Goal: Task Accomplishment & Management: Use online tool/utility

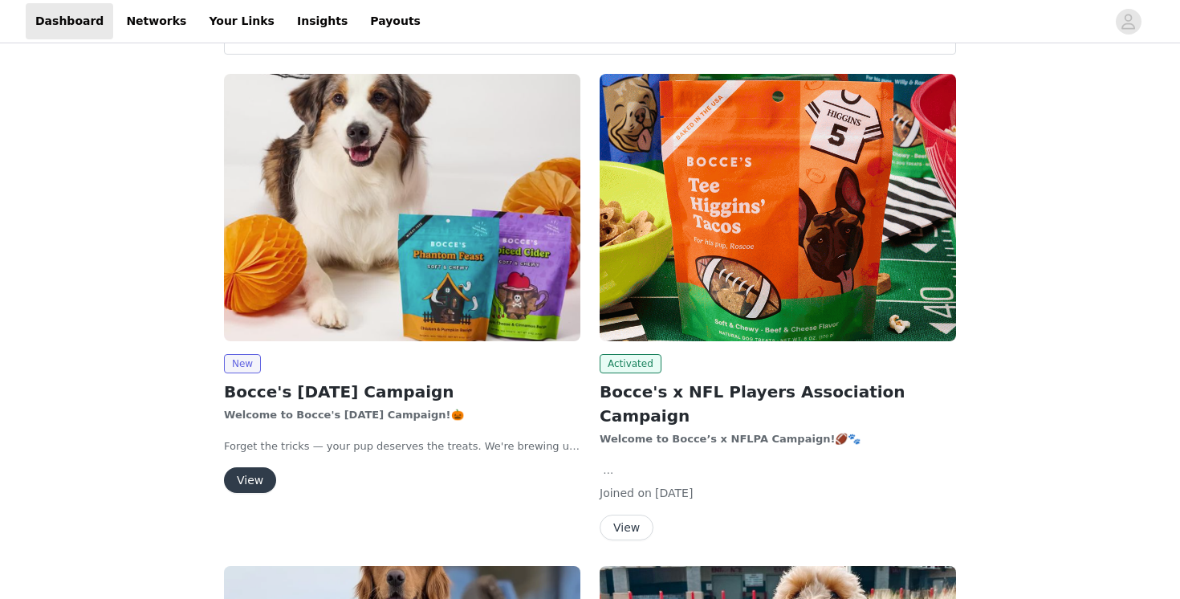
scroll to position [131, 0]
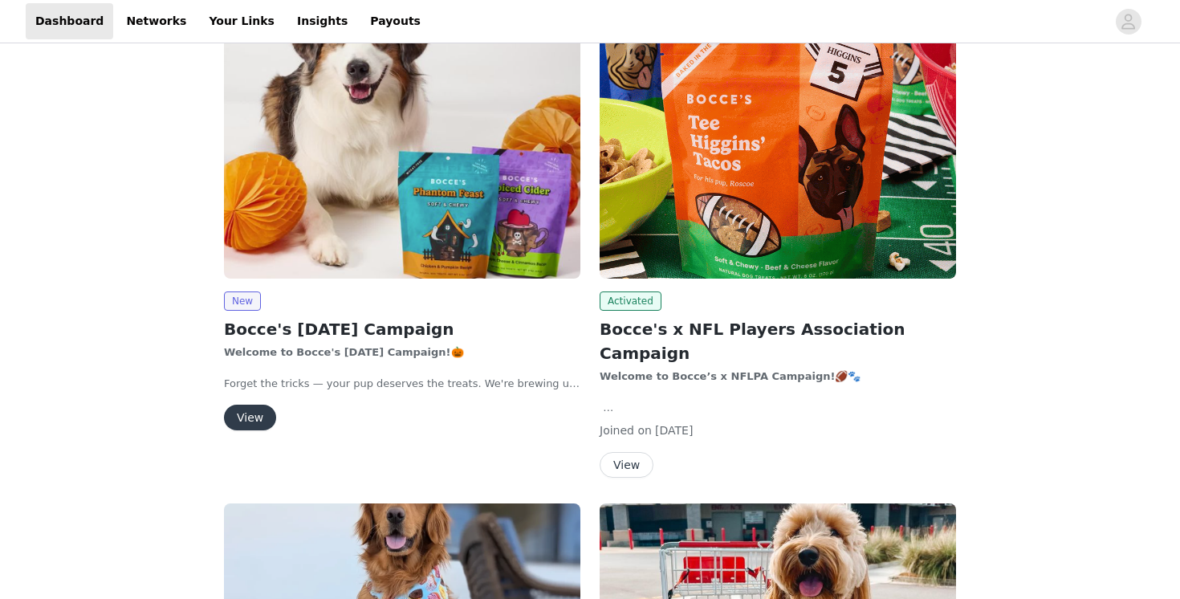
click at [640, 452] on button "View" at bounding box center [627, 465] width 54 height 26
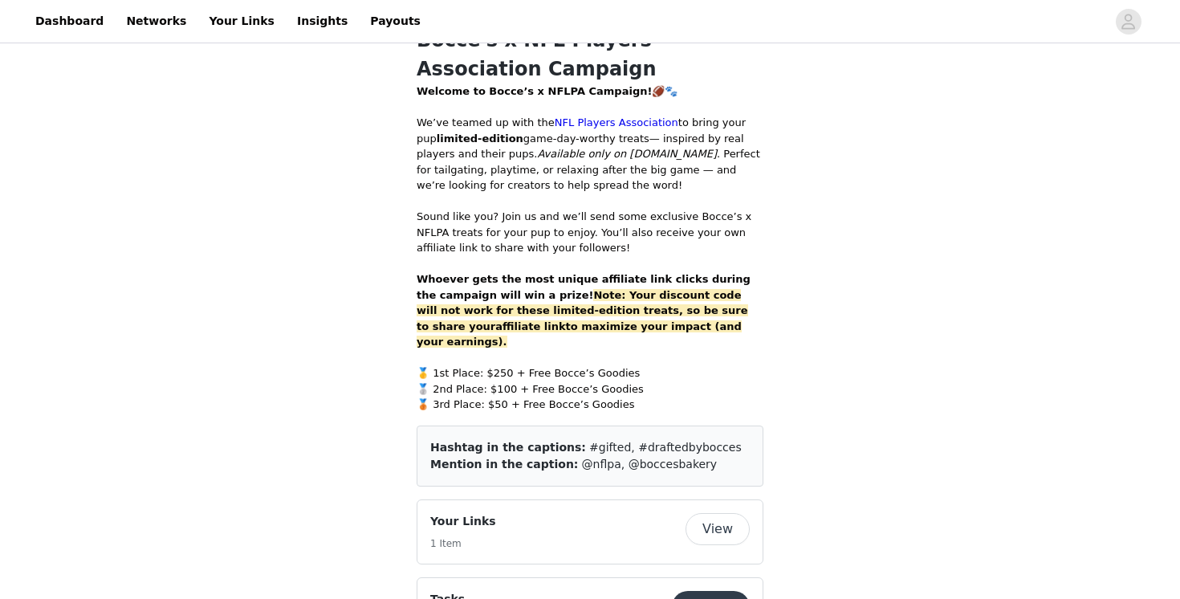
scroll to position [845, 0]
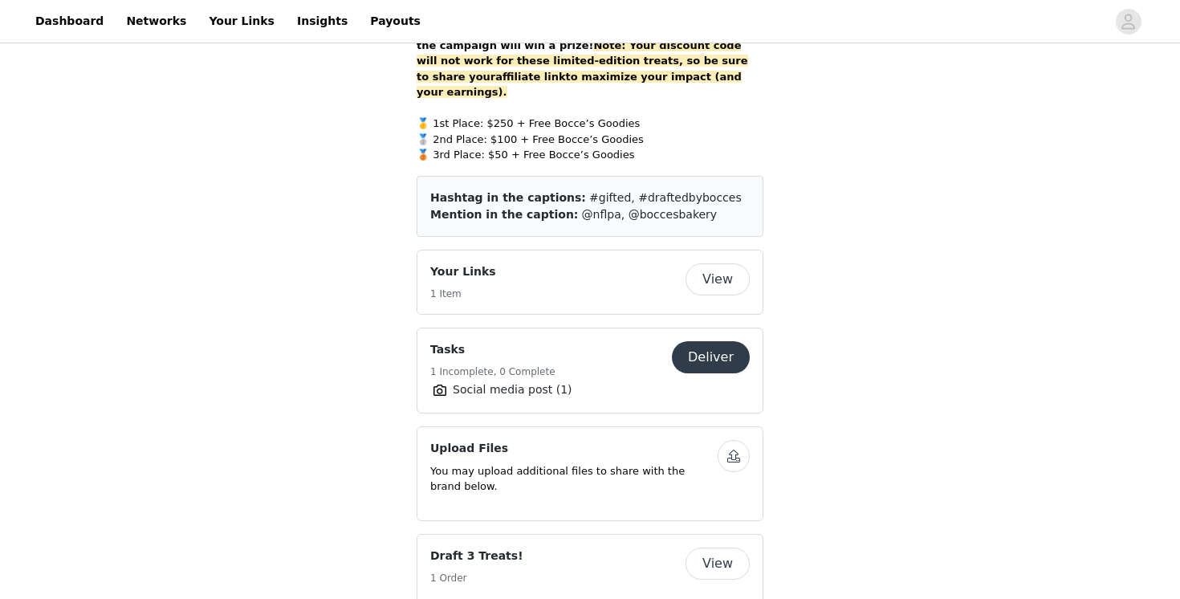
click at [721, 342] on button "Deliver" at bounding box center [711, 357] width 78 height 32
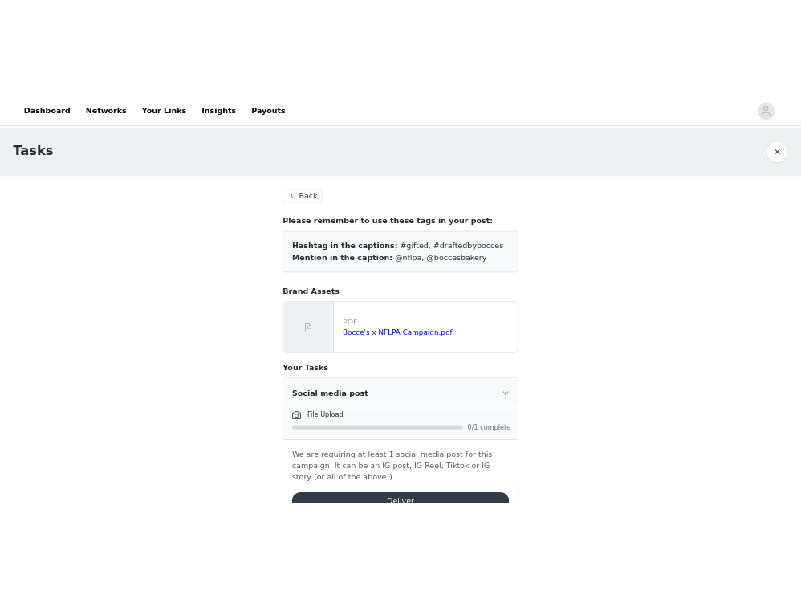
scroll to position [62, 0]
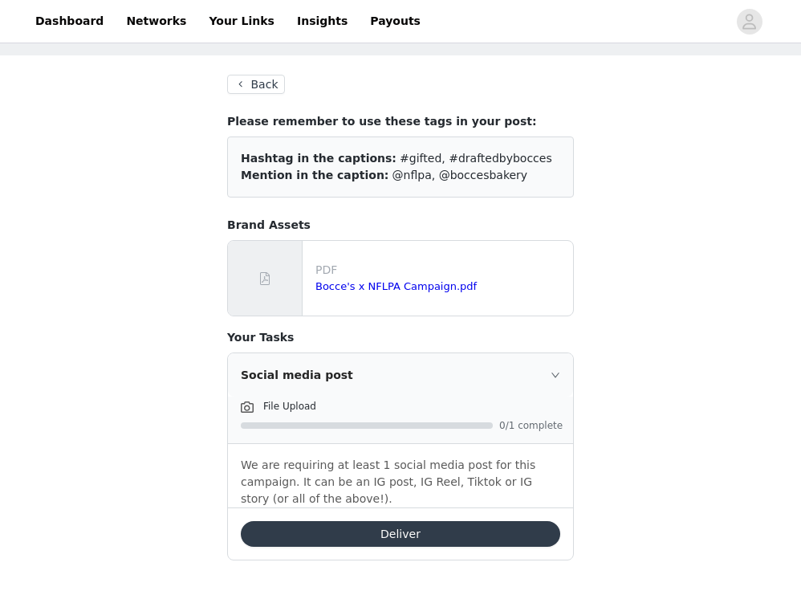
click at [397, 533] on button "Deliver" at bounding box center [400, 534] width 319 height 26
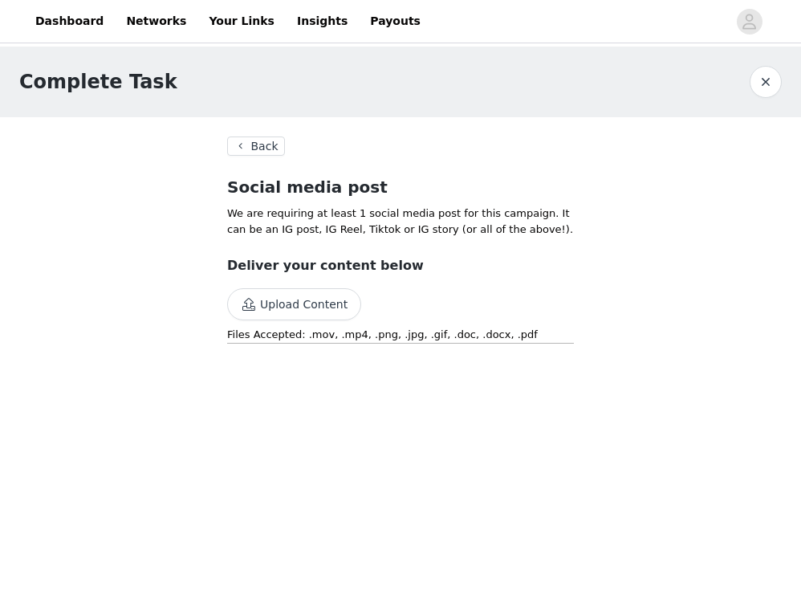
click at [311, 301] on button "Upload Content" at bounding box center [294, 304] width 134 height 32
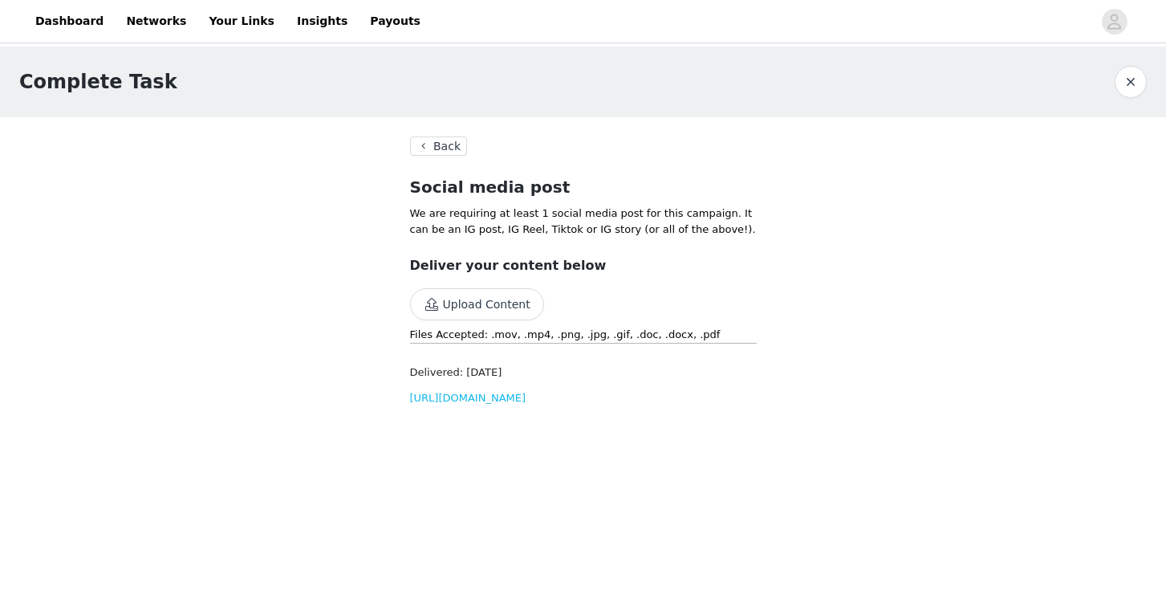
click at [800, 82] on button "button" at bounding box center [1131, 82] width 32 height 32
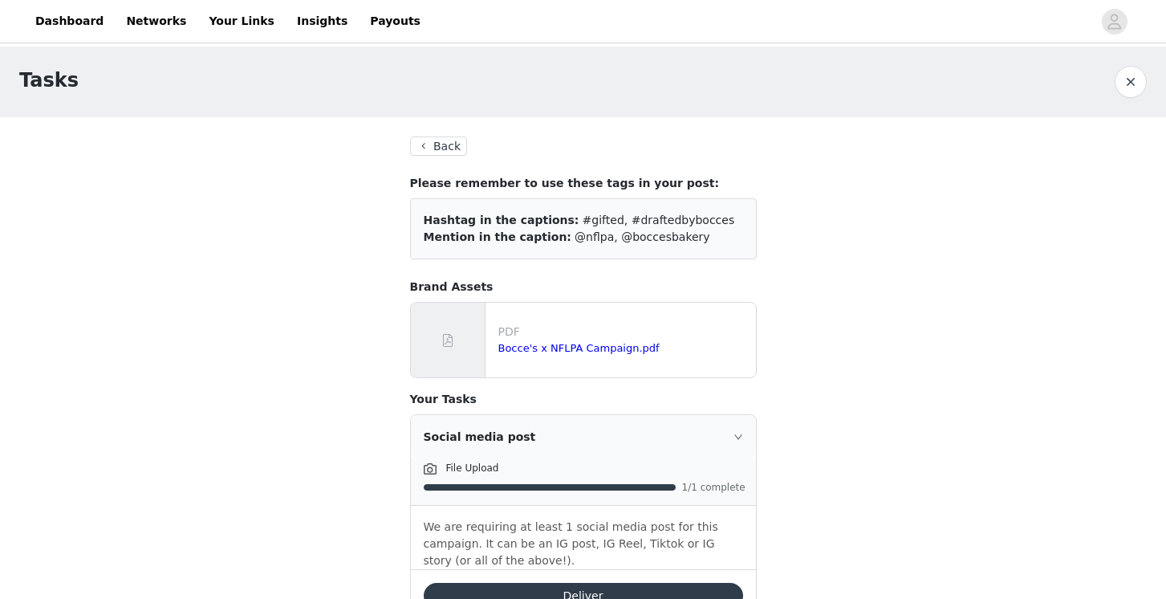
scroll to position [62, 0]
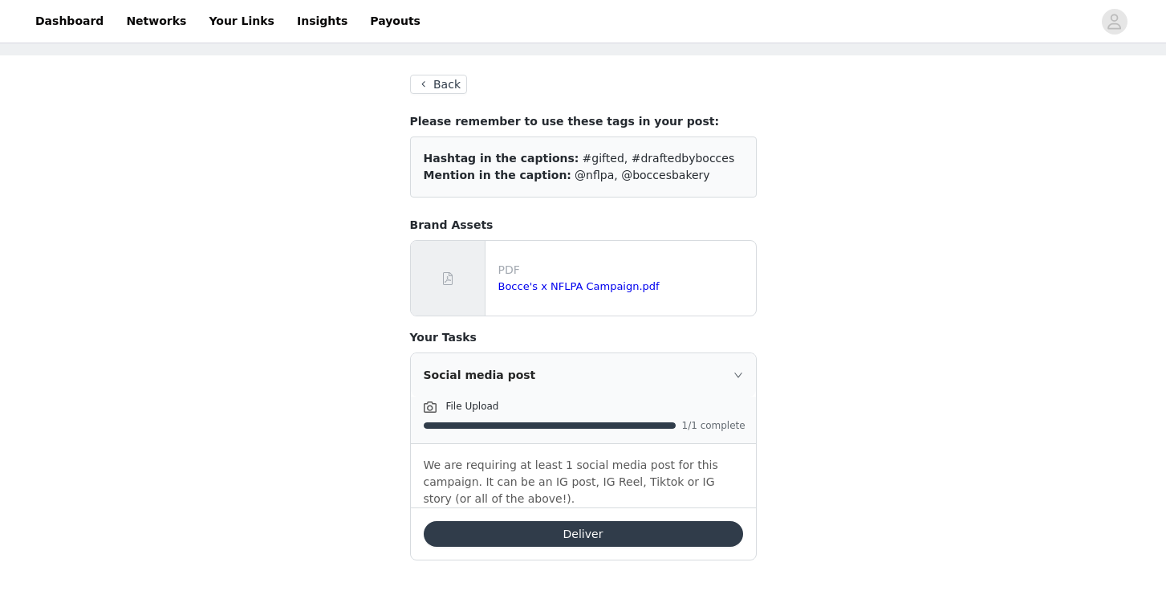
click at [678, 524] on button "Deliver" at bounding box center [583, 534] width 319 height 26
